Goal: Task Accomplishment & Management: Manage account settings

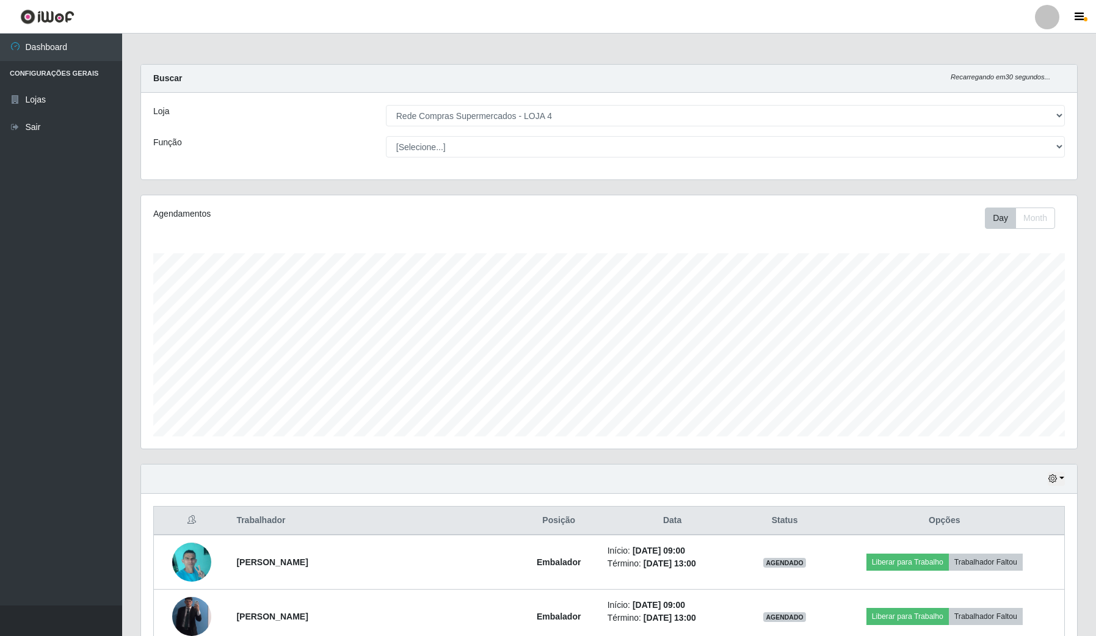
select select "159"
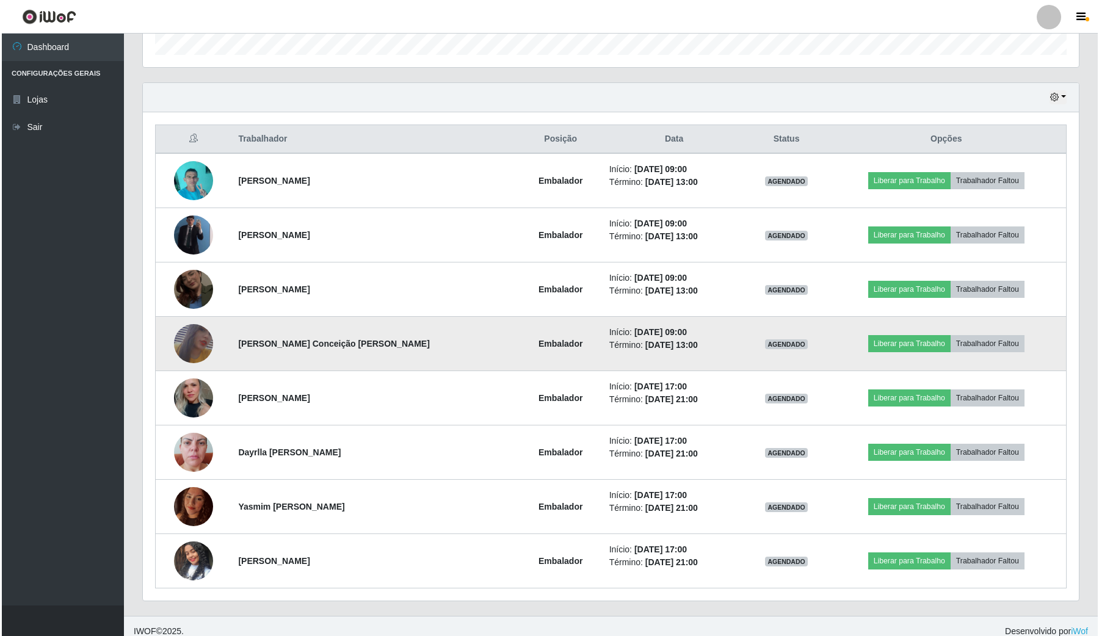
scroll to position [395, 0]
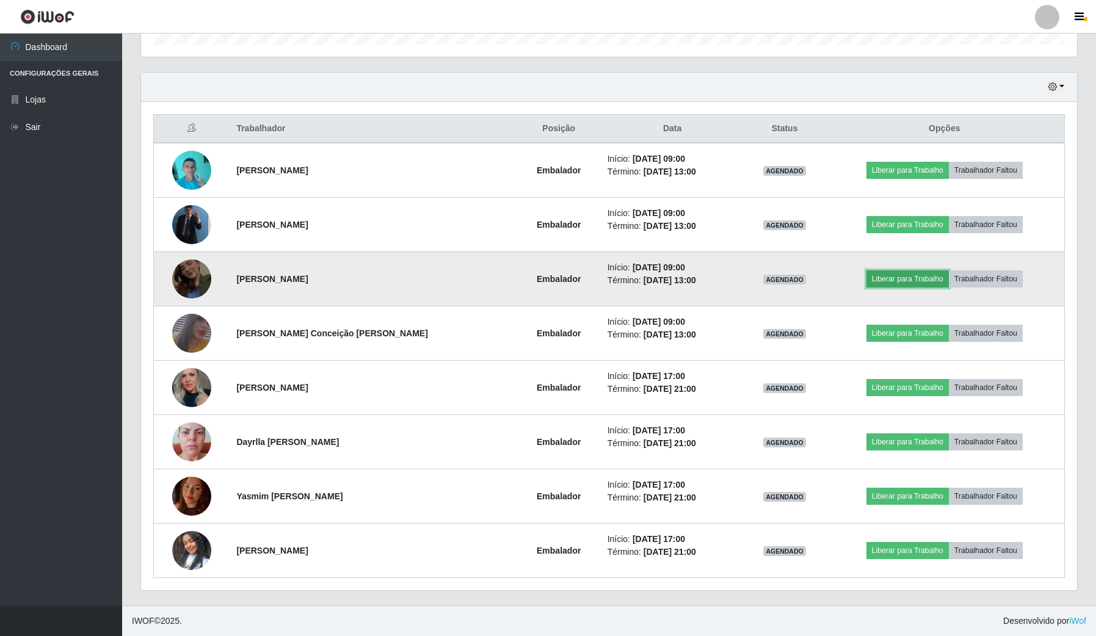
click at [887, 283] on button "Liberar para Trabalho" at bounding box center [908, 279] width 82 height 17
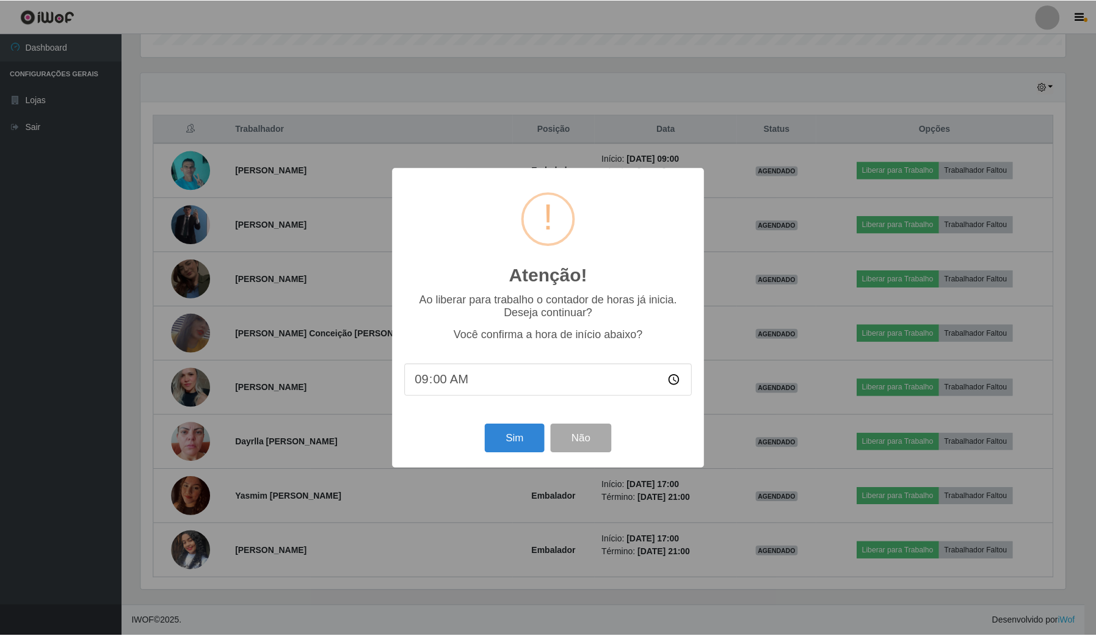
scroll to position [254, 927]
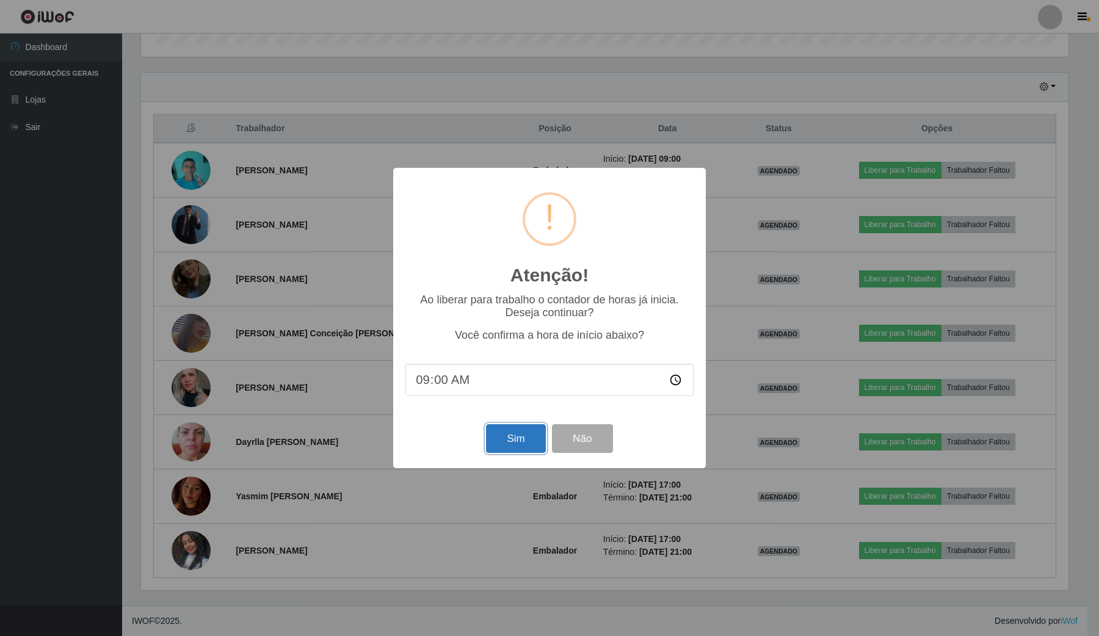
click at [521, 429] on button "Sim" at bounding box center [515, 438] width 59 height 29
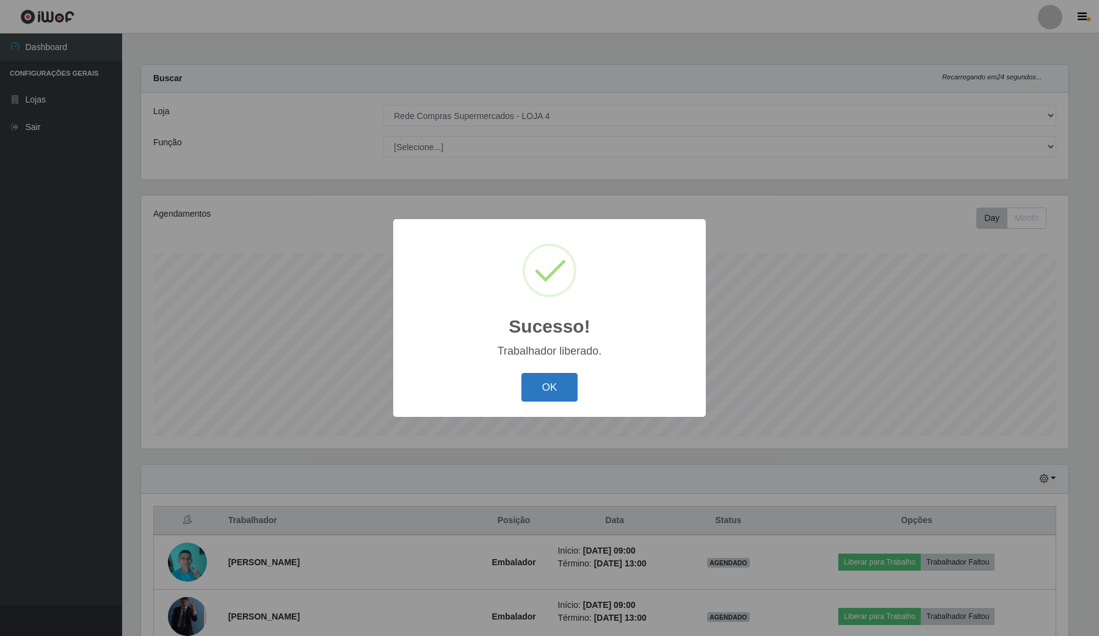
click at [560, 379] on button "OK" at bounding box center [550, 387] width 57 height 29
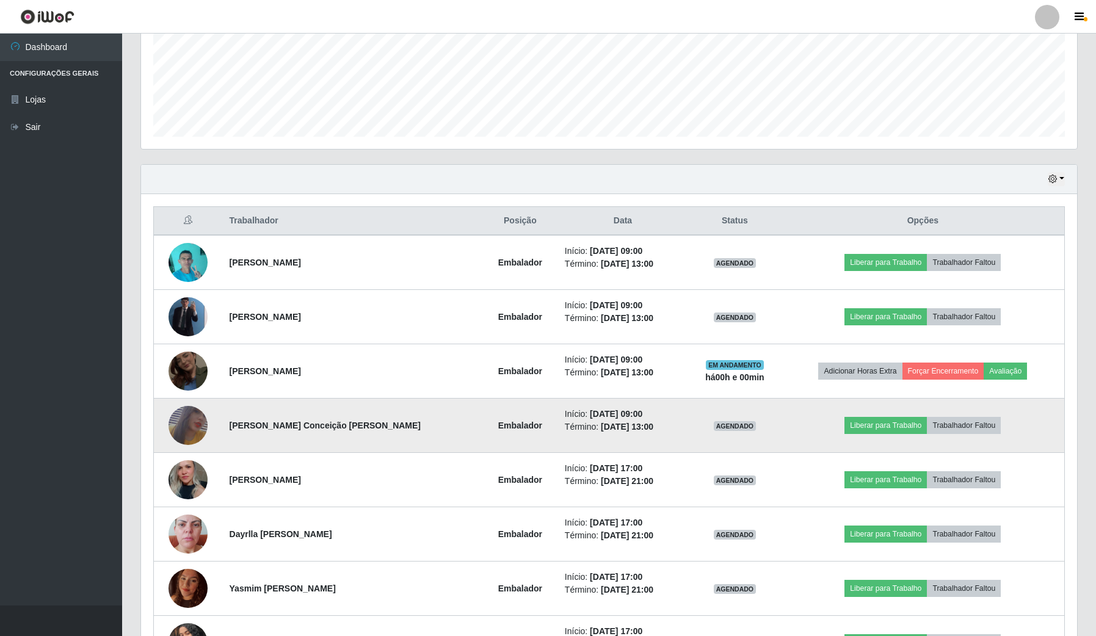
scroll to position [382, 0]
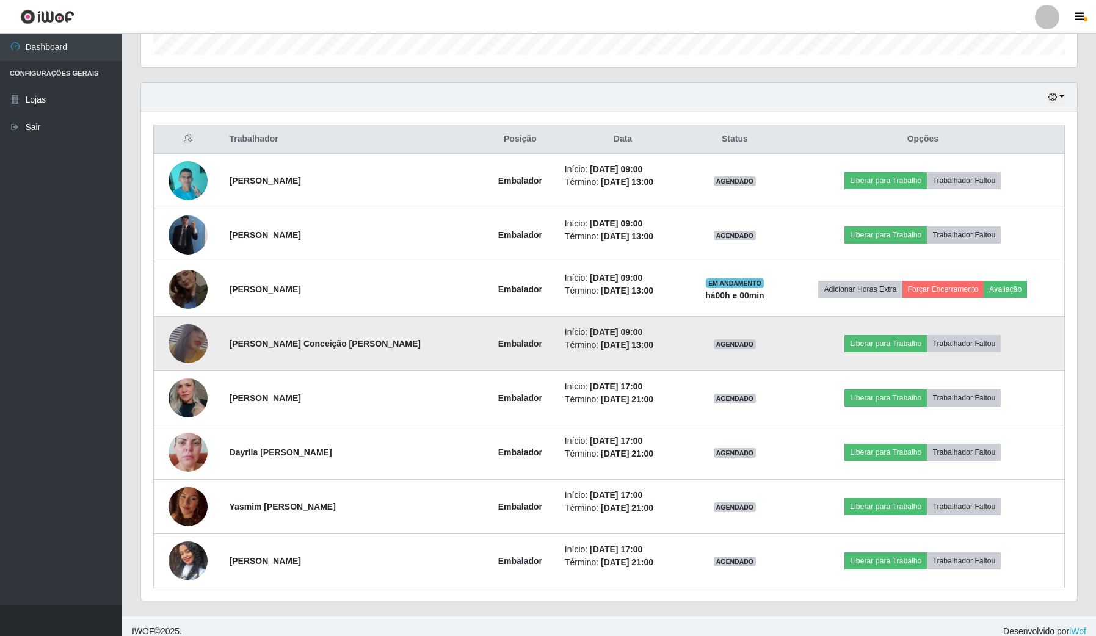
click at [182, 340] on img at bounding box center [188, 344] width 39 height 57
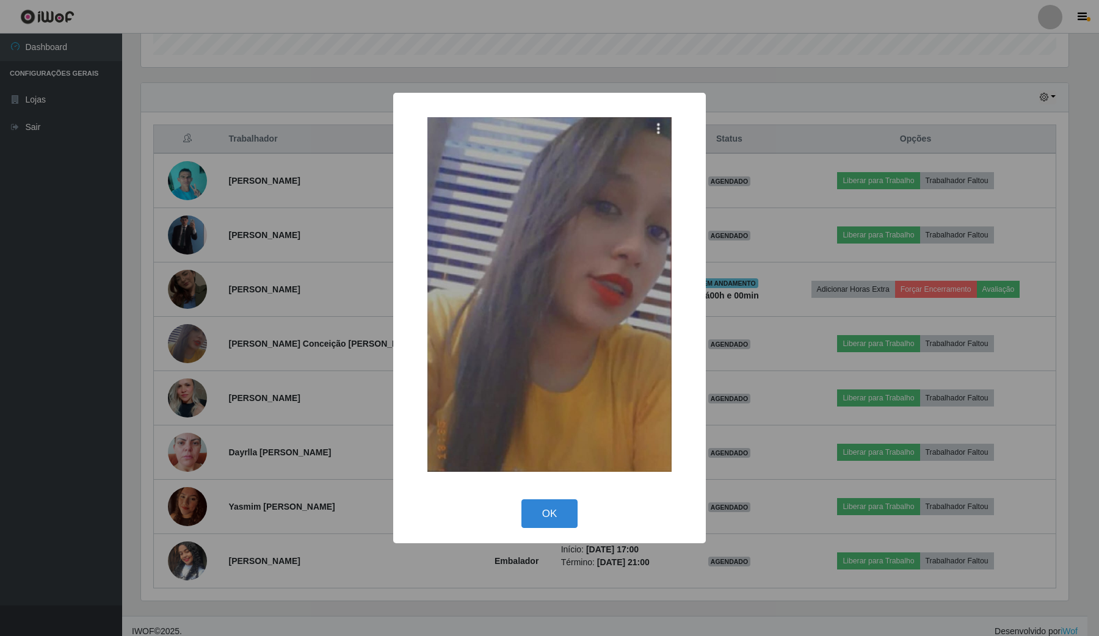
click at [355, 300] on div "× OK Cancel" at bounding box center [549, 318] width 1099 height 636
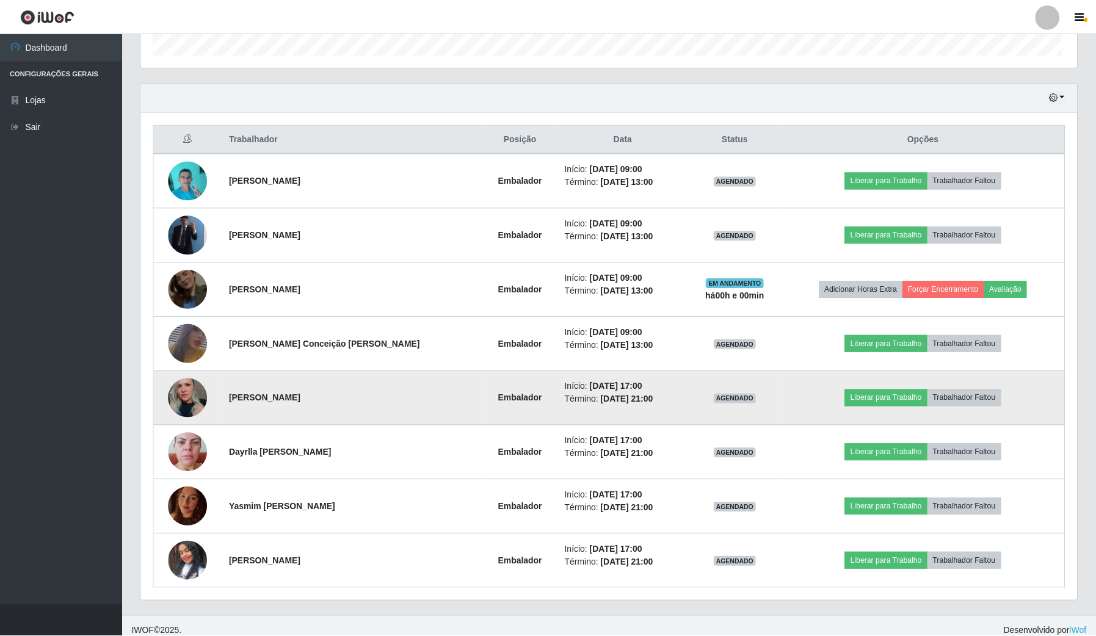
scroll to position [254, 936]
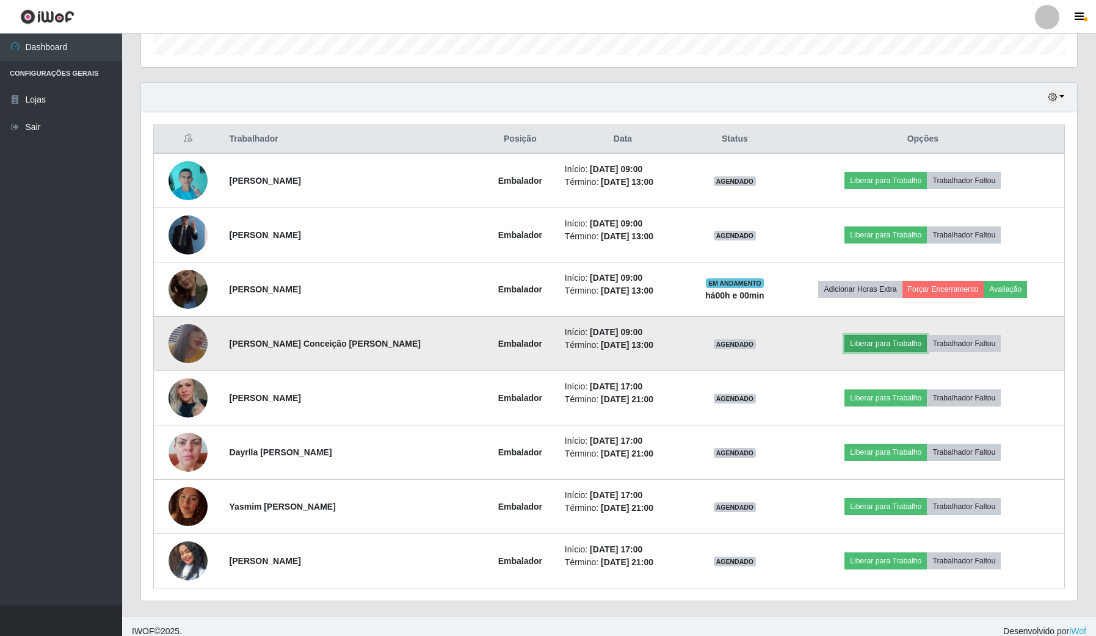
click at [864, 346] on button "Liberar para Trabalho" at bounding box center [886, 343] width 82 height 17
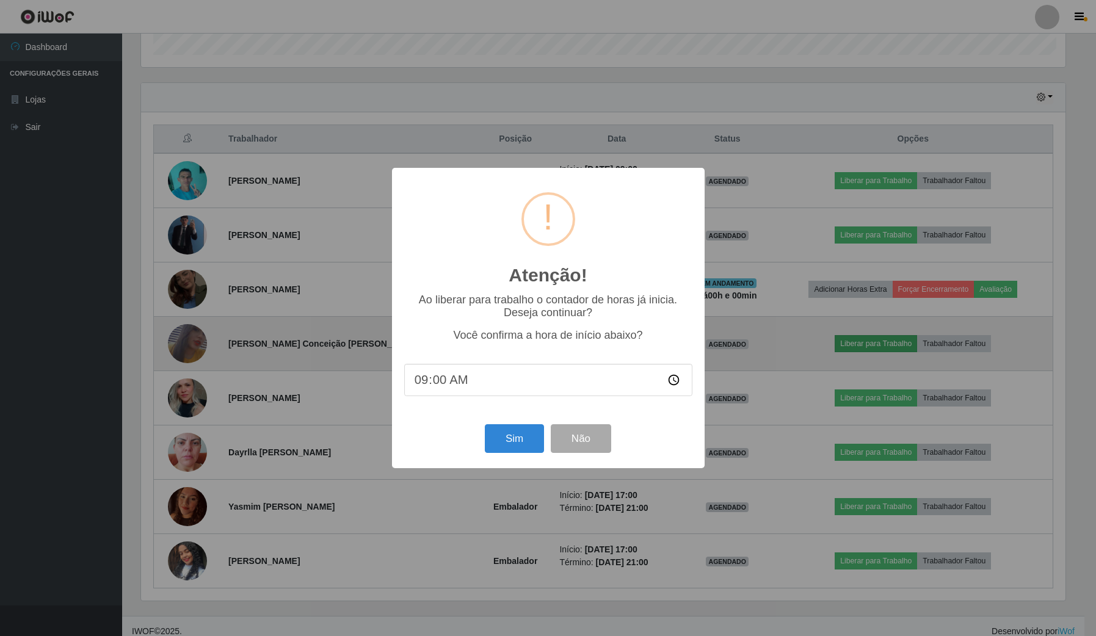
scroll to position [254, 927]
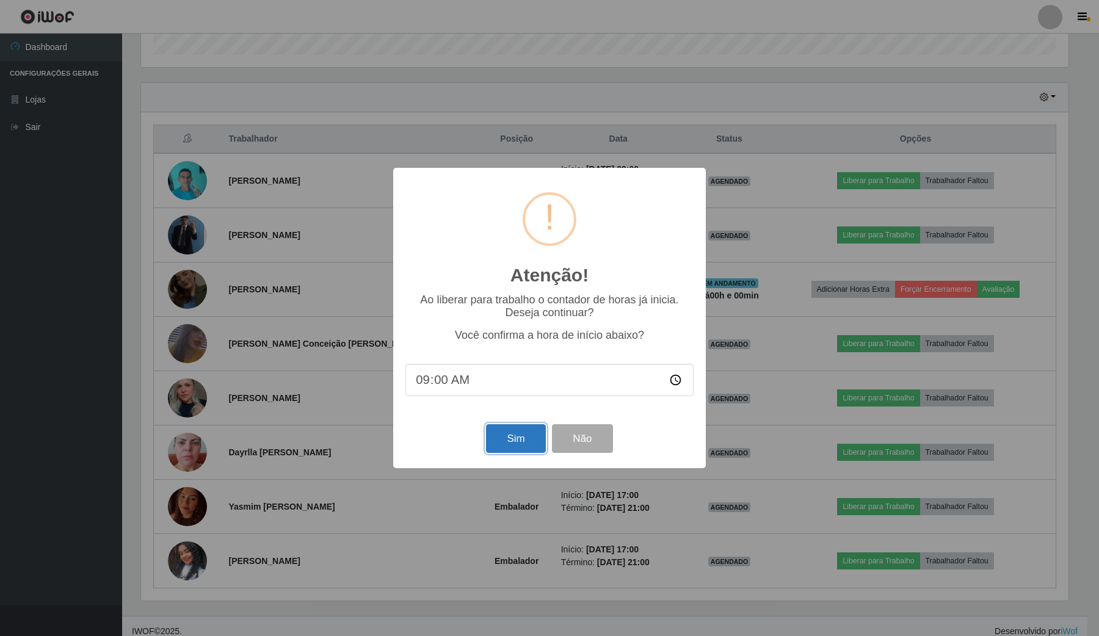
click at [511, 442] on button "Sim" at bounding box center [515, 438] width 59 height 29
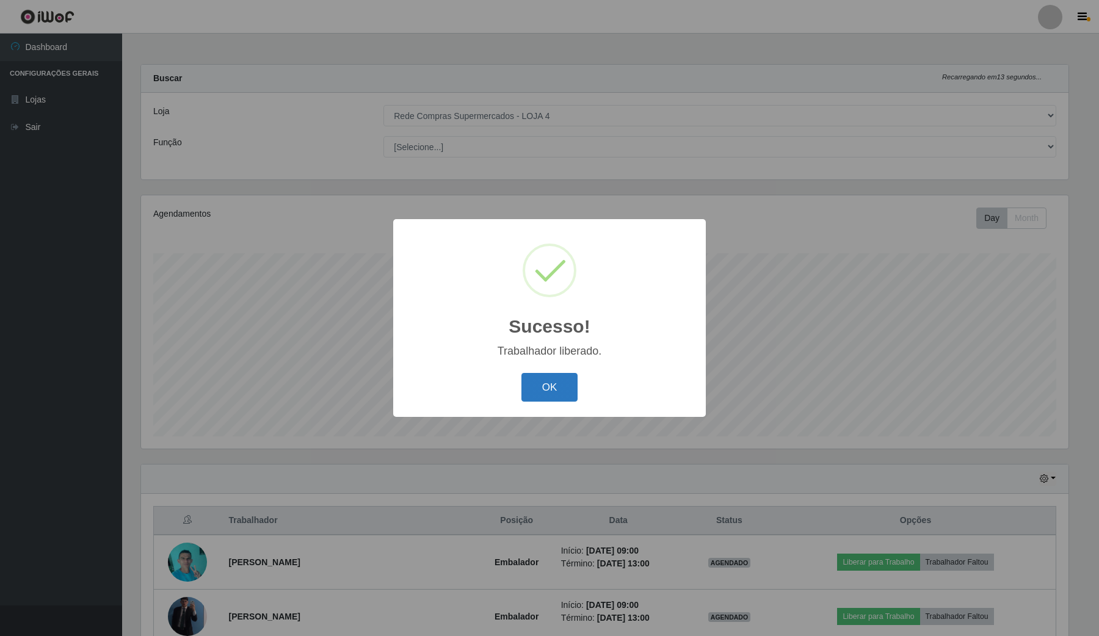
click at [554, 380] on button "OK" at bounding box center [550, 387] width 57 height 29
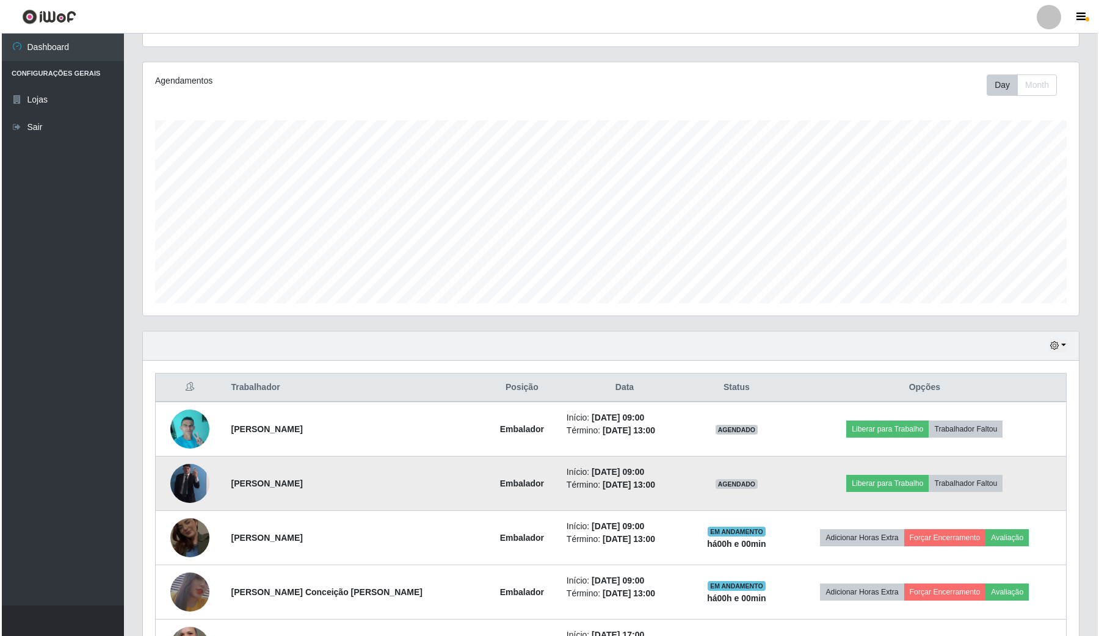
scroll to position [153, 0]
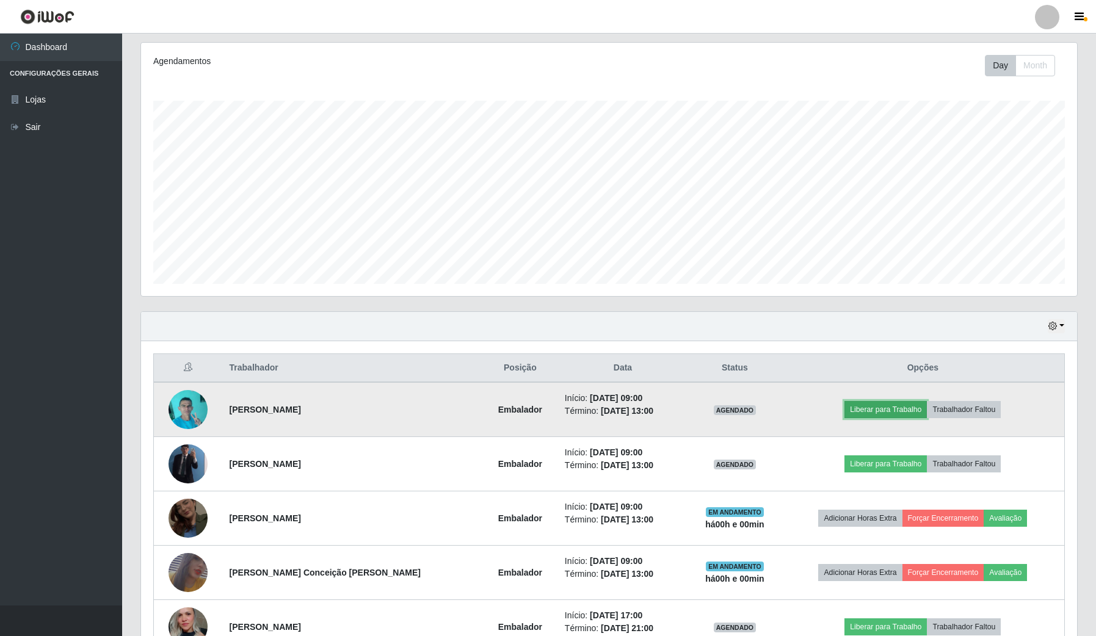
click at [905, 409] on button "Liberar para Trabalho" at bounding box center [886, 409] width 82 height 17
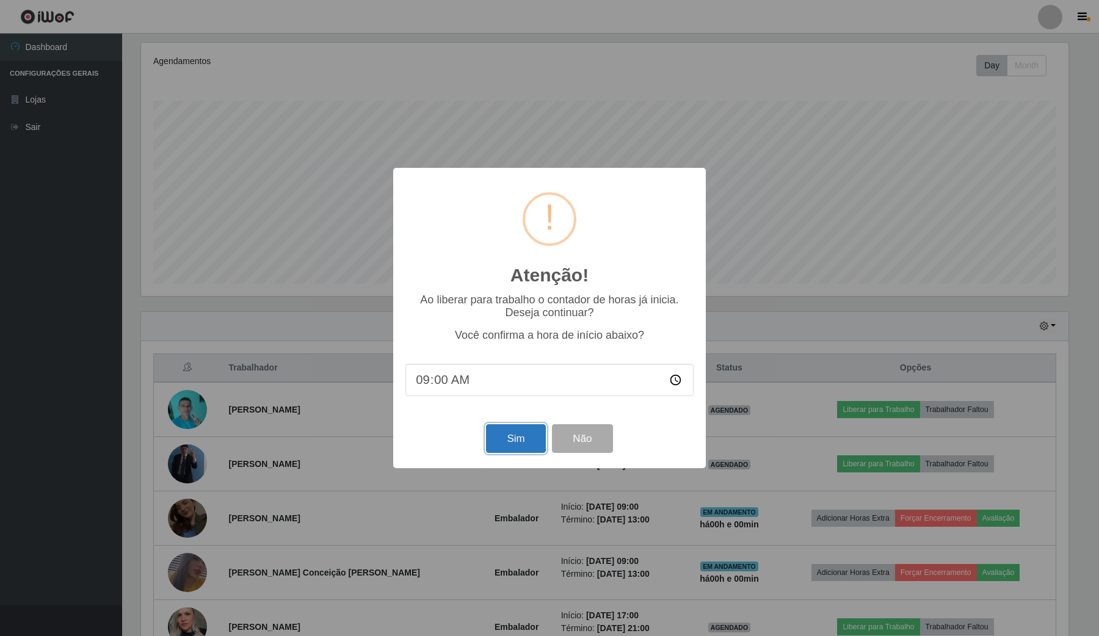
click at [515, 434] on button "Sim" at bounding box center [515, 438] width 59 height 29
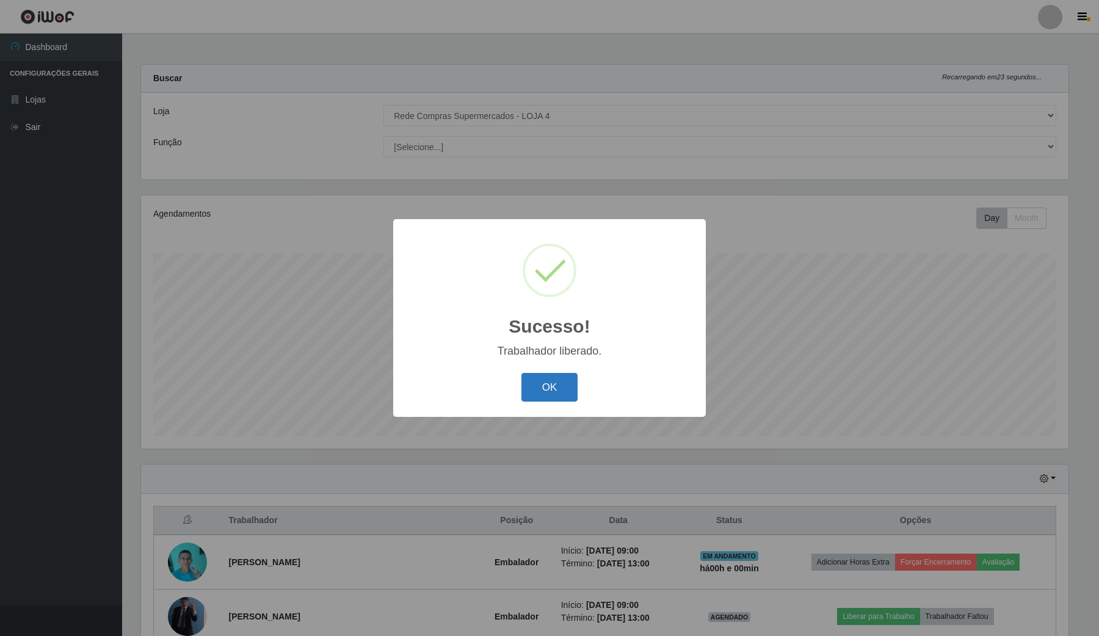
click at [553, 386] on button "OK" at bounding box center [550, 387] width 57 height 29
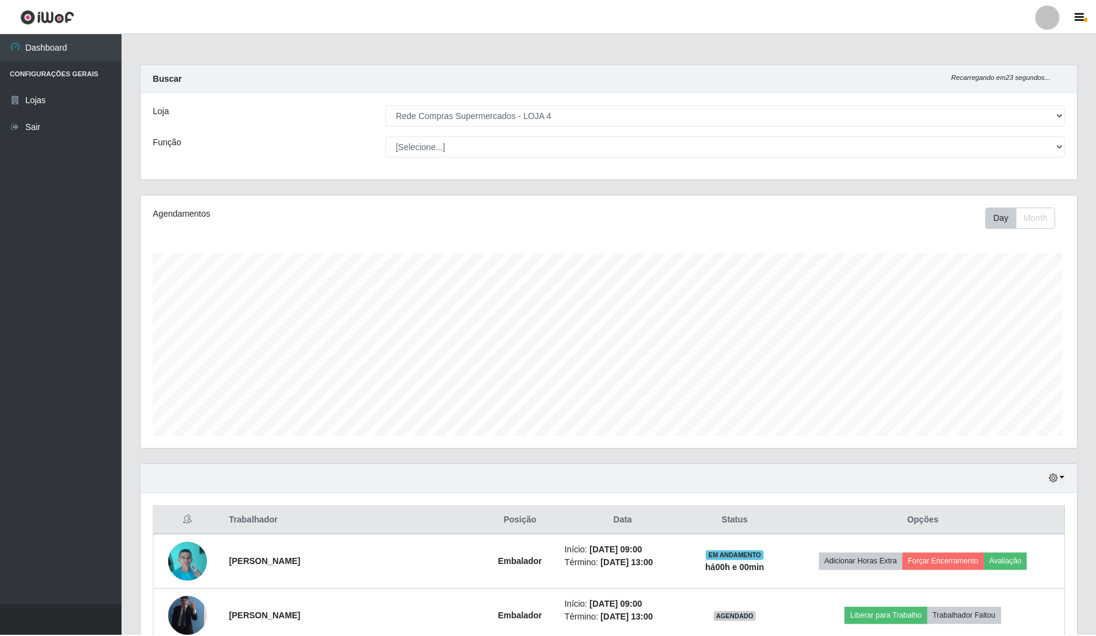
scroll to position [0, 0]
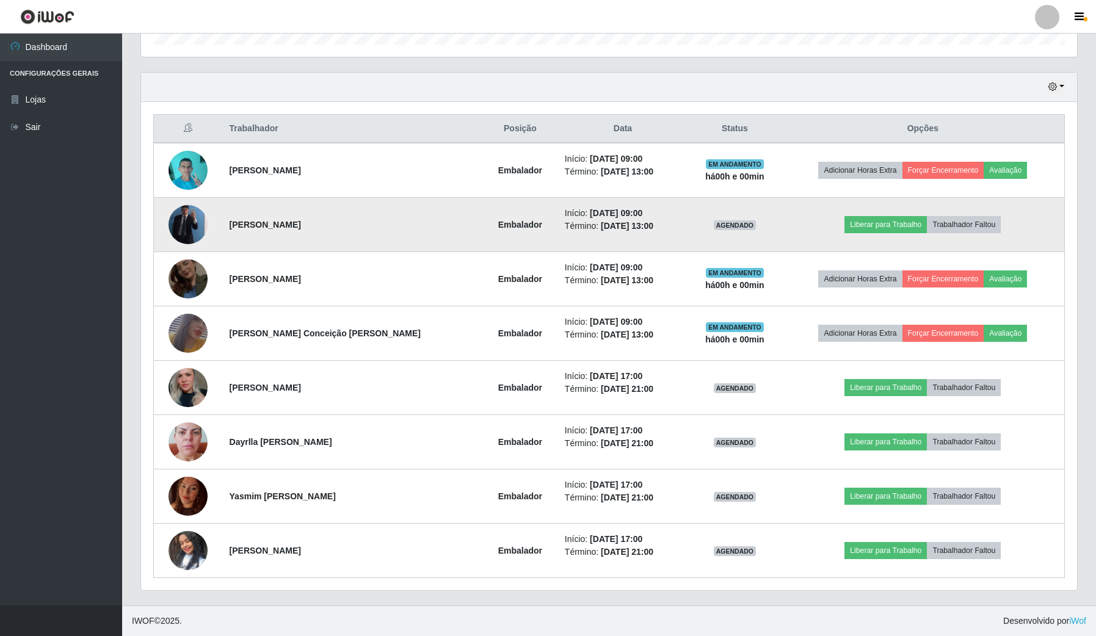
click at [194, 217] on img at bounding box center [188, 224] width 39 height 54
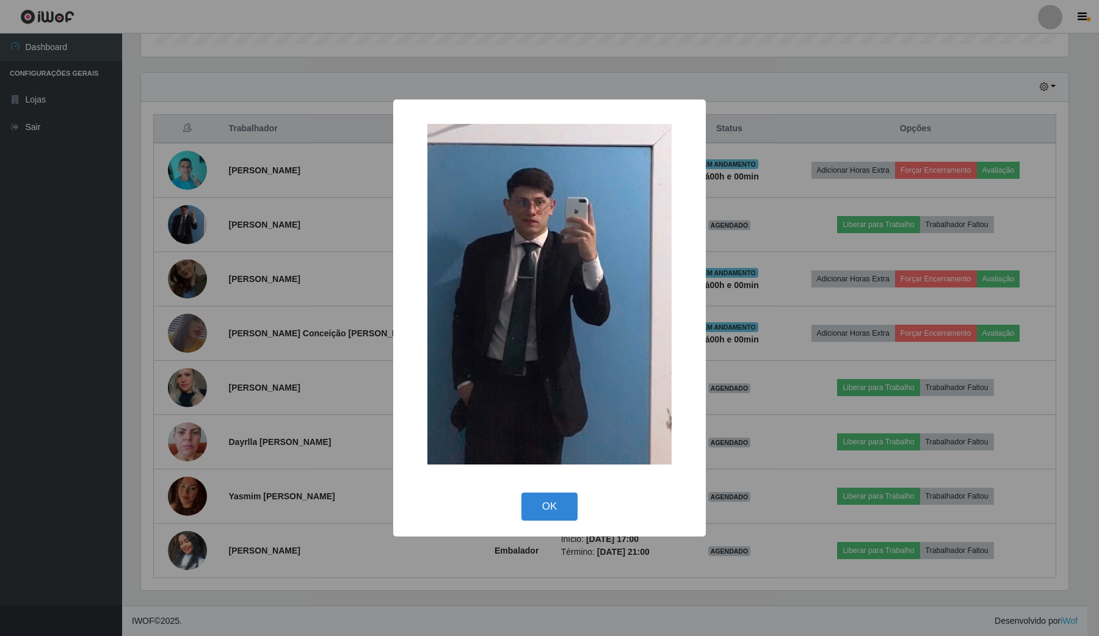
click at [208, 221] on div "× OK Cancel" at bounding box center [549, 318] width 1099 height 636
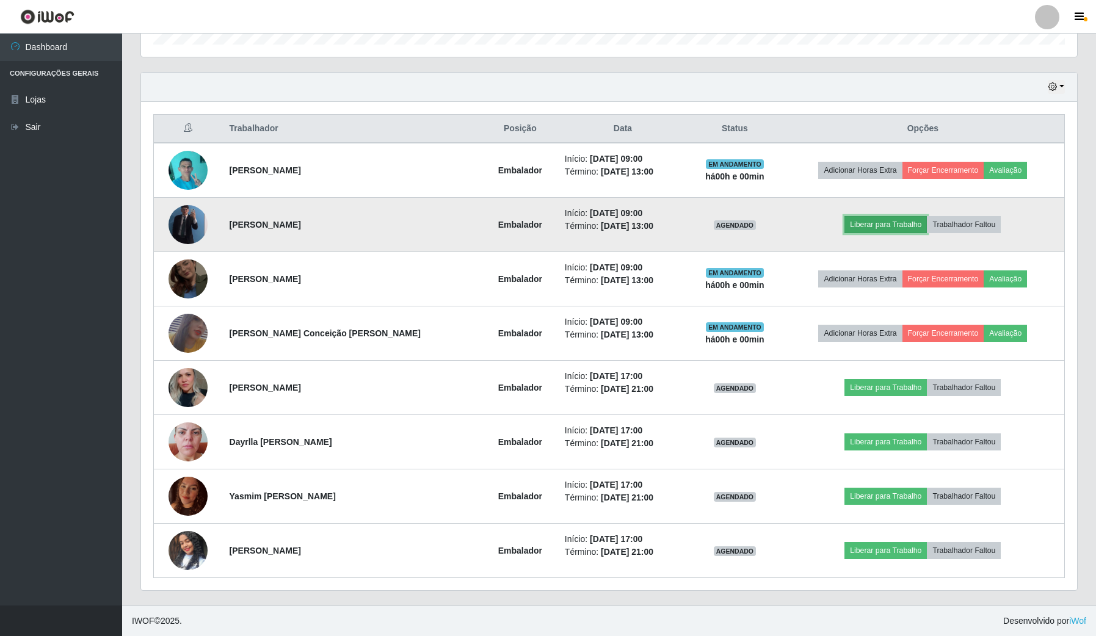
click at [875, 227] on button "Liberar para Trabalho" at bounding box center [886, 224] width 82 height 17
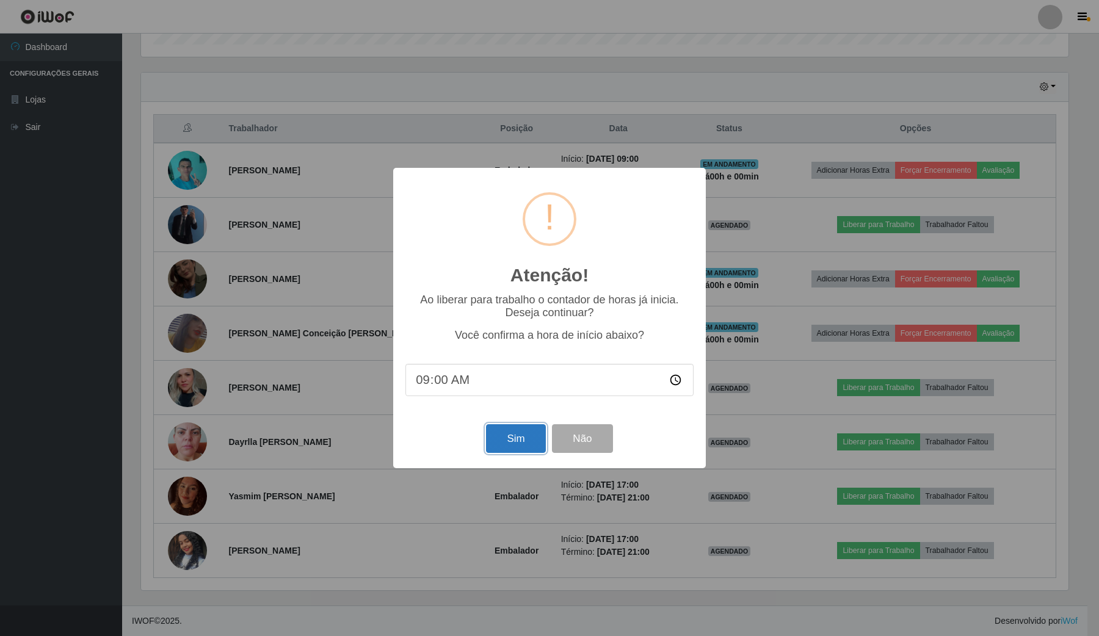
click at [517, 446] on button "Sim" at bounding box center [515, 438] width 59 height 29
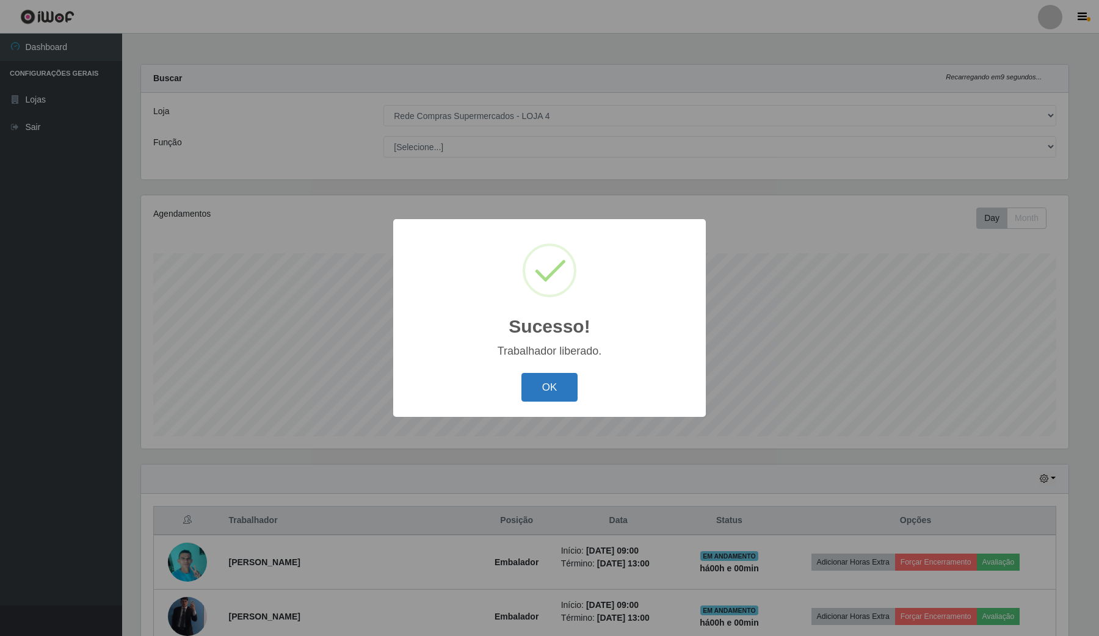
click at [545, 388] on button "OK" at bounding box center [550, 387] width 57 height 29
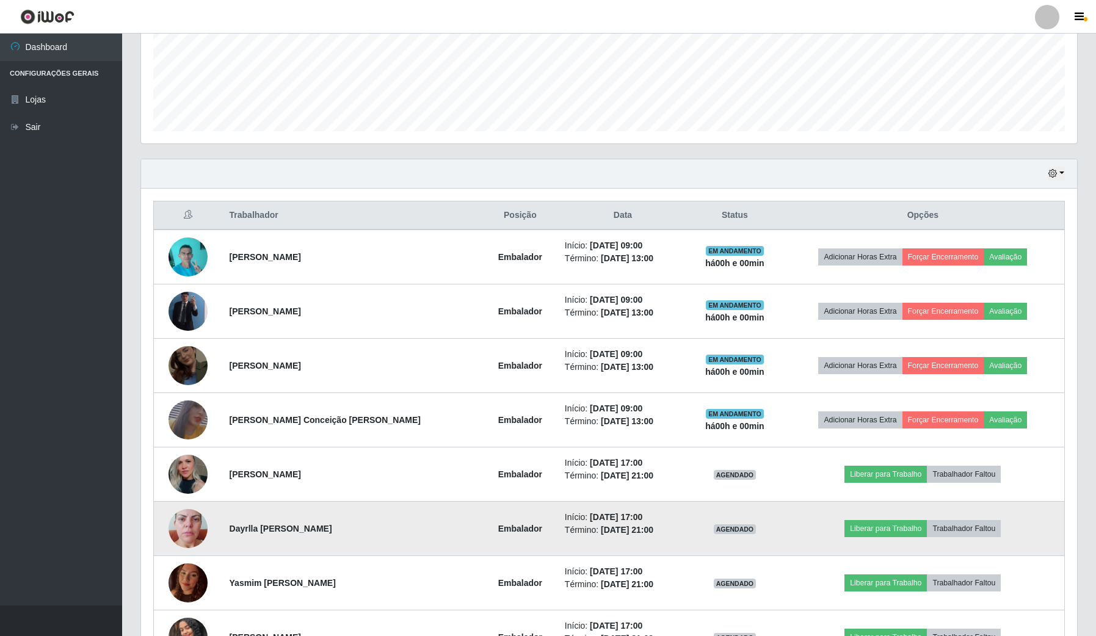
click at [558, 503] on td "Início: [DATE] 17:00 Término: [DATE] 21:00" at bounding box center [623, 529] width 131 height 54
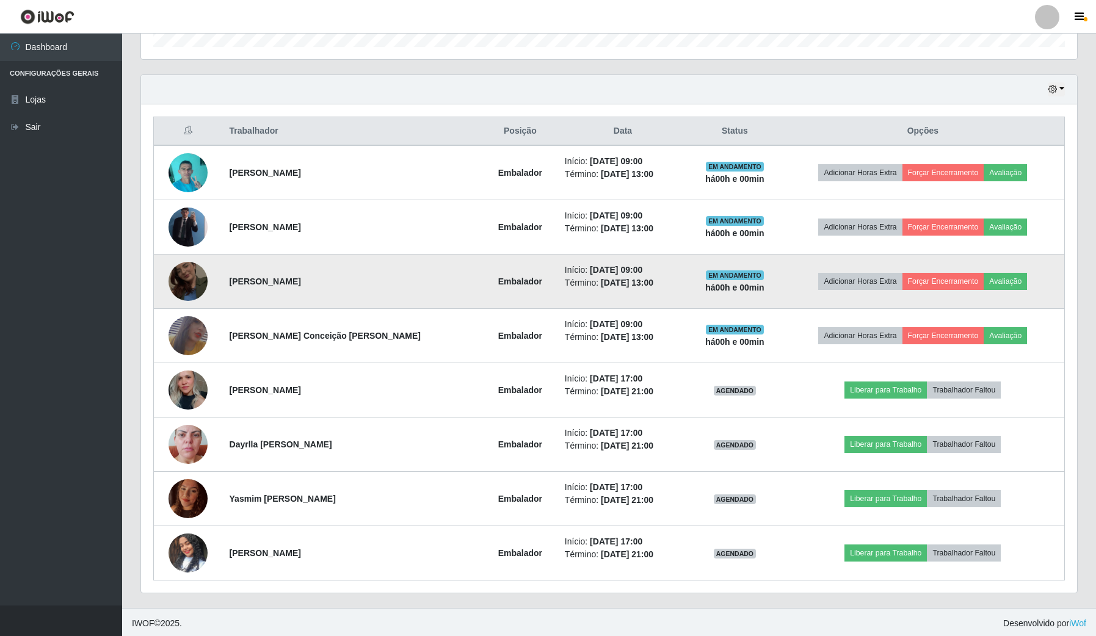
scroll to position [395, 0]
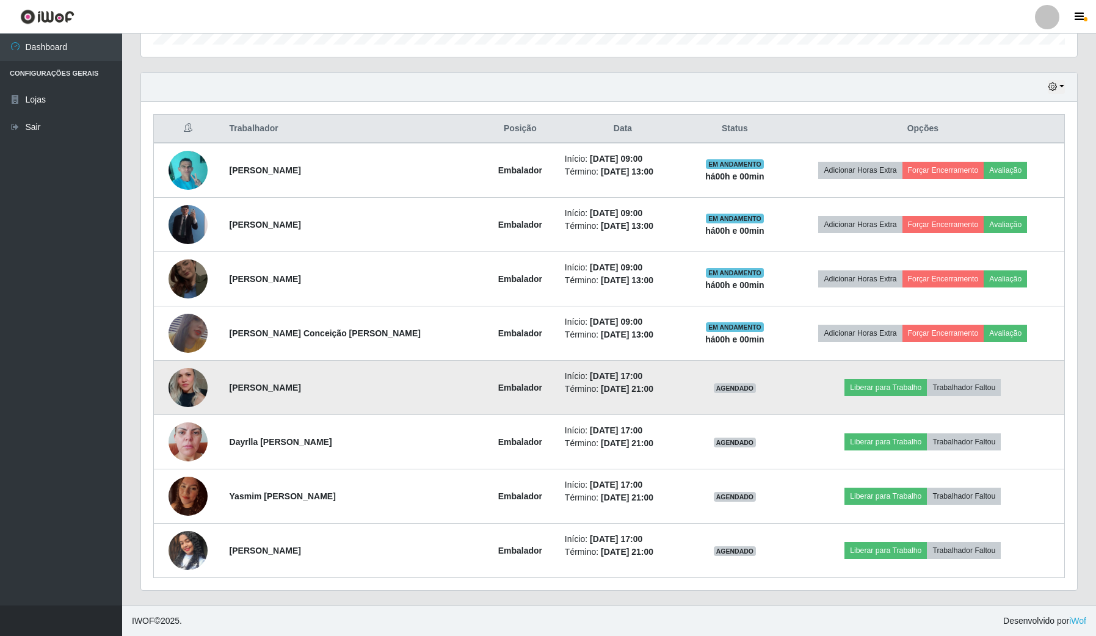
click at [180, 394] on img at bounding box center [188, 387] width 39 height 58
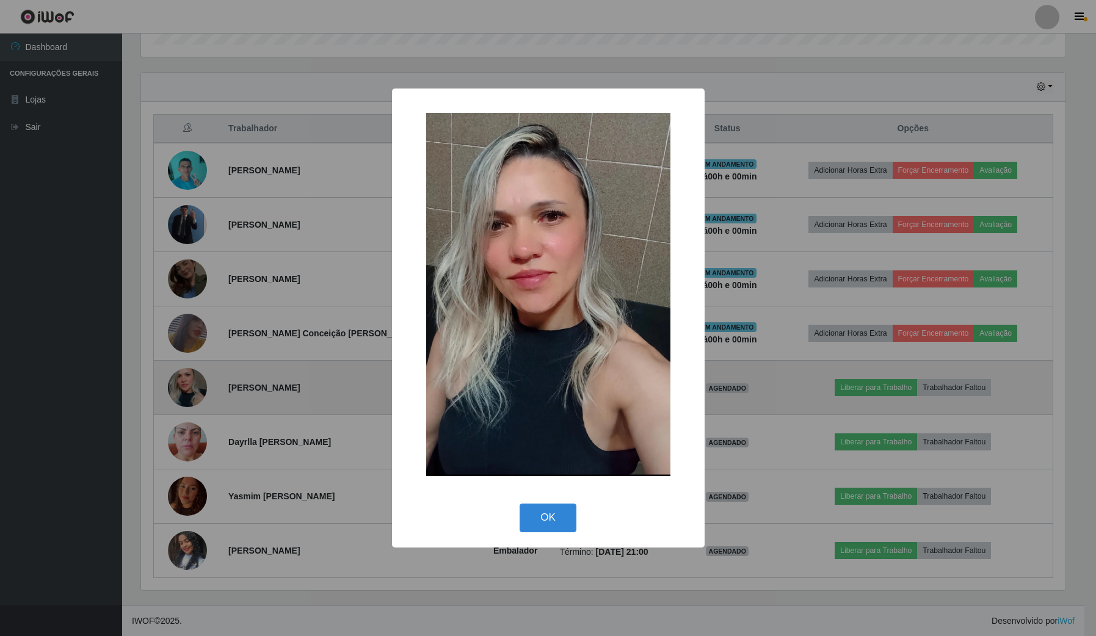
scroll to position [254, 927]
click at [180, 394] on div "× OK Cancel" at bounding box center [549, 318] width 1099 height 636
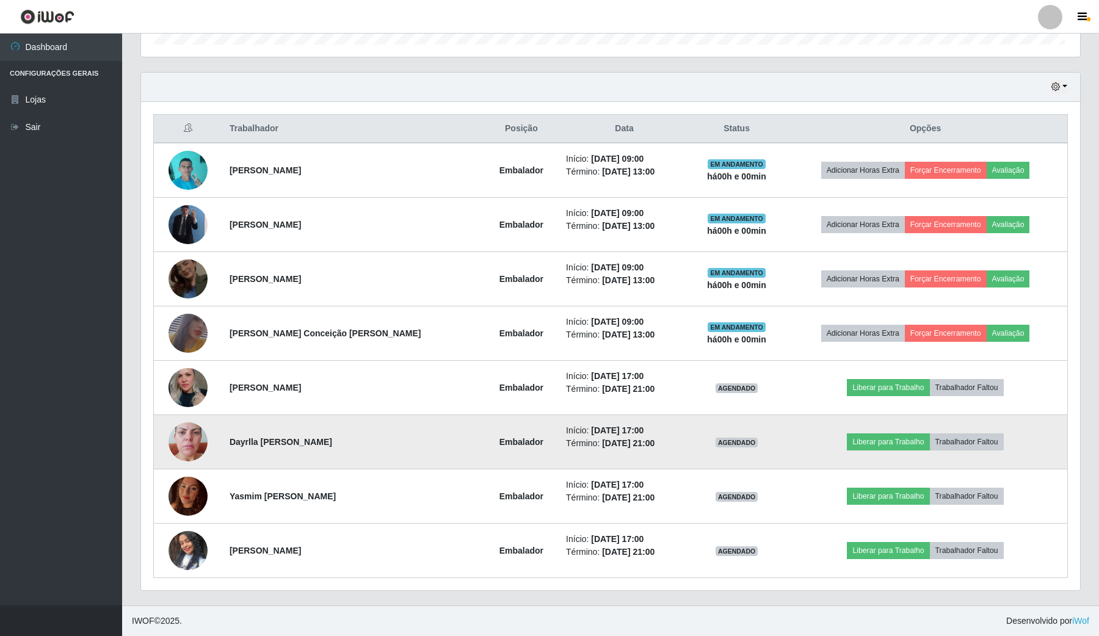
scroll to position [254, 936]
click at [186, 455] on img at bounding box center [188, 442] width 39 height 70
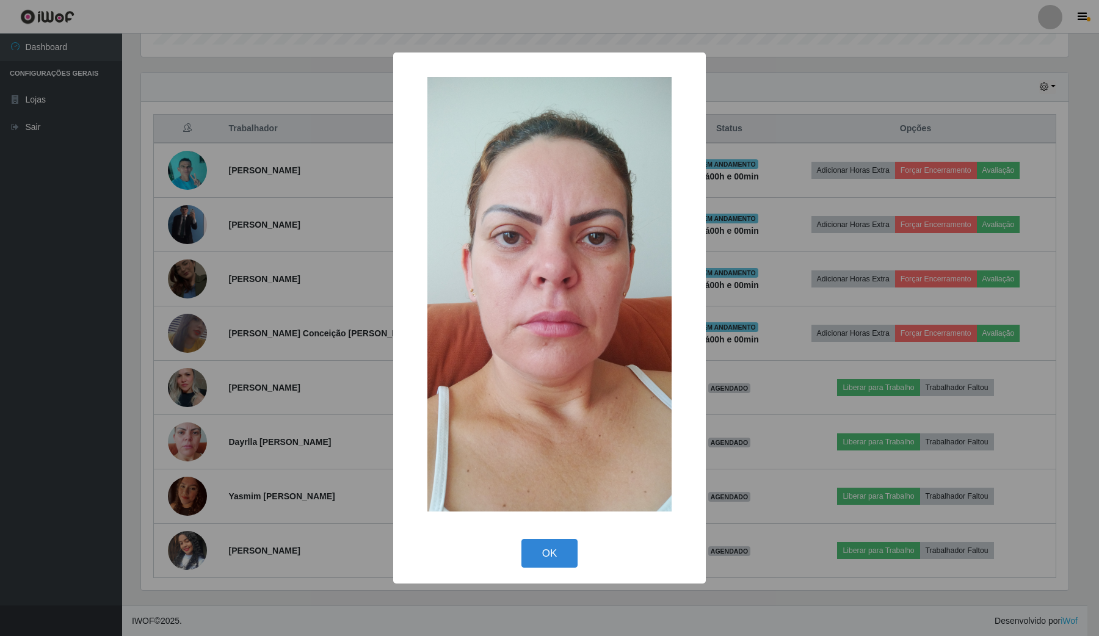
click at [188, 495] on div "× OK Cancel" at bounding box center [549, 318] width 1099 height 636
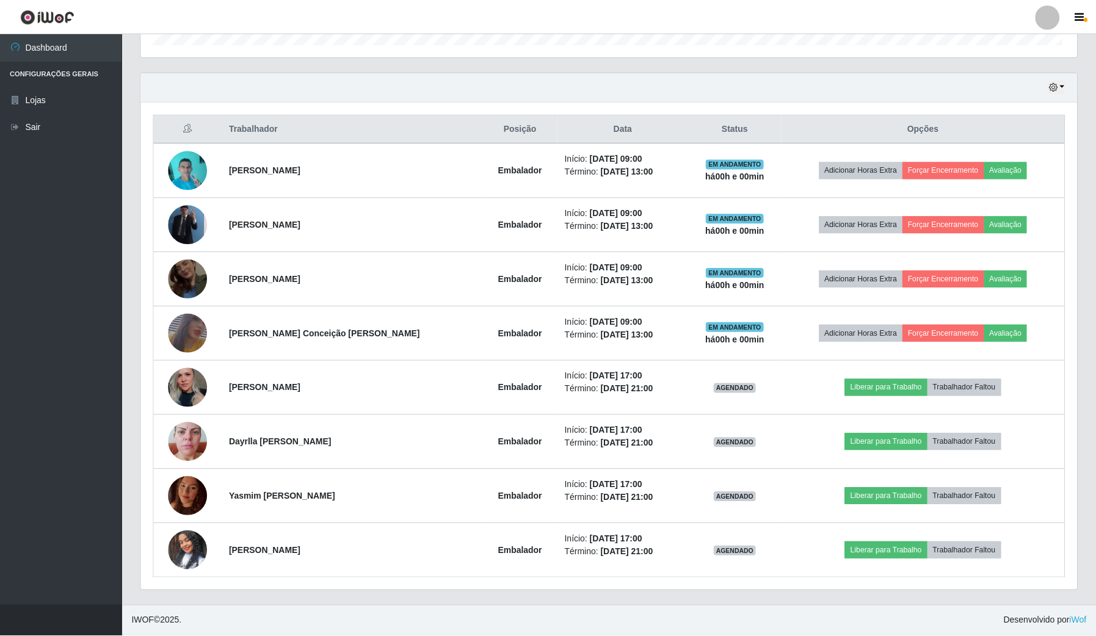
scroll to position [254, 936]
